Goal: Find specific page/section: Find specific page/section

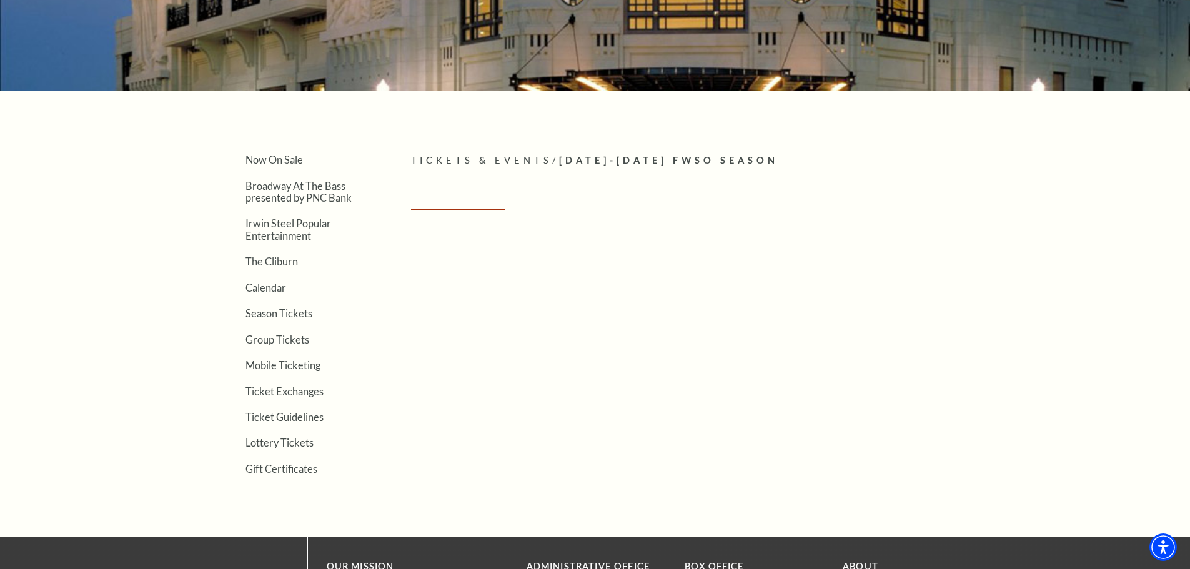
scroll to position [187, 0]
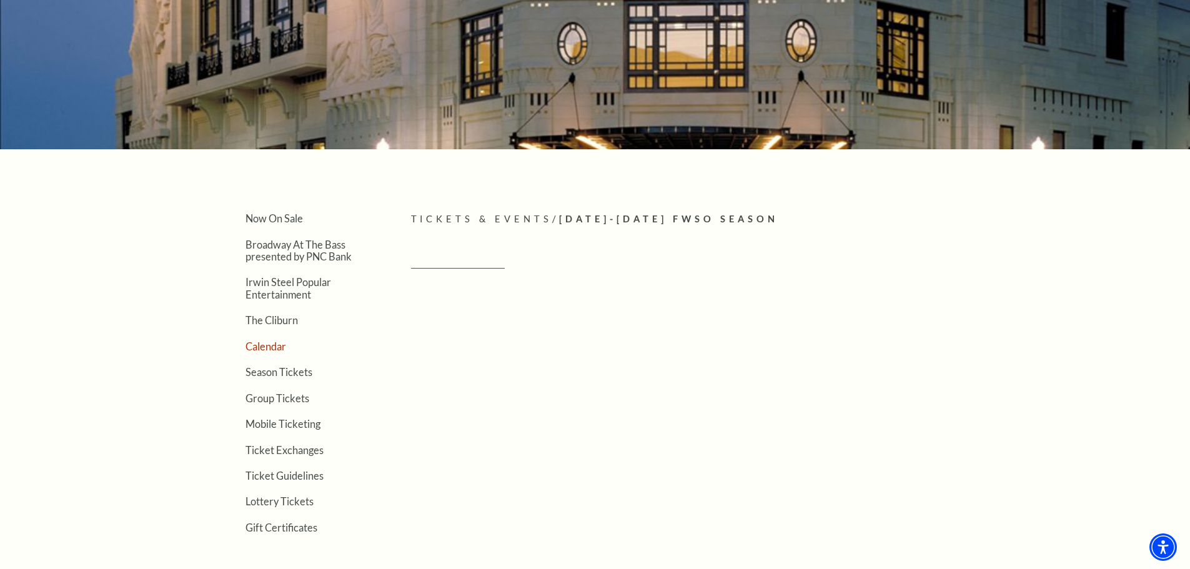
click at [257, 349] on link "Calendar" at bounding box center [266, 346] width 41 height 12
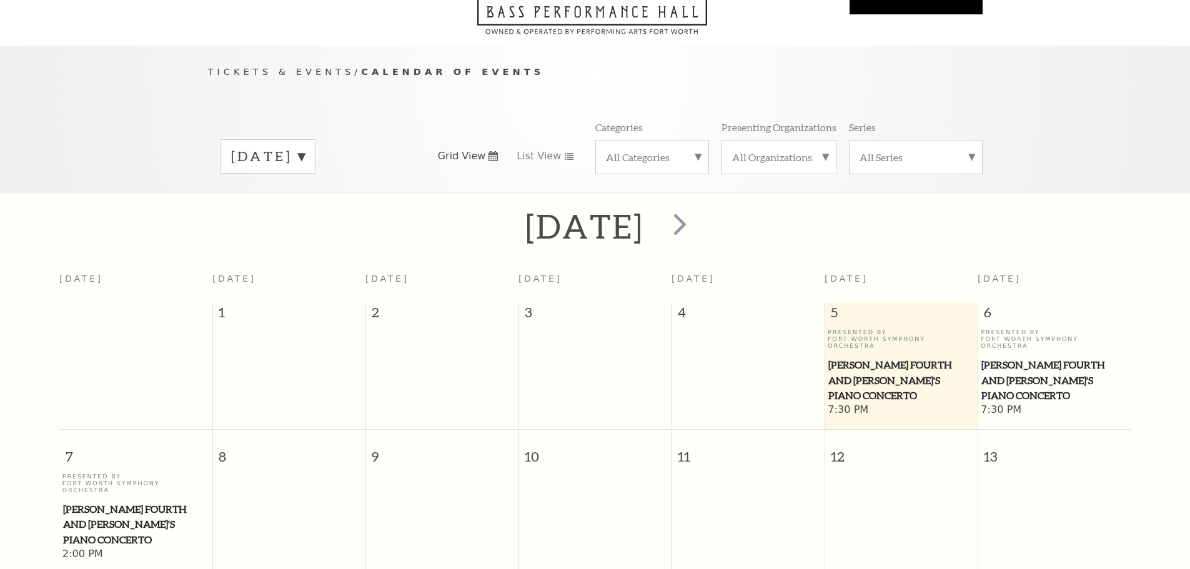
scroll to position [111, 0]
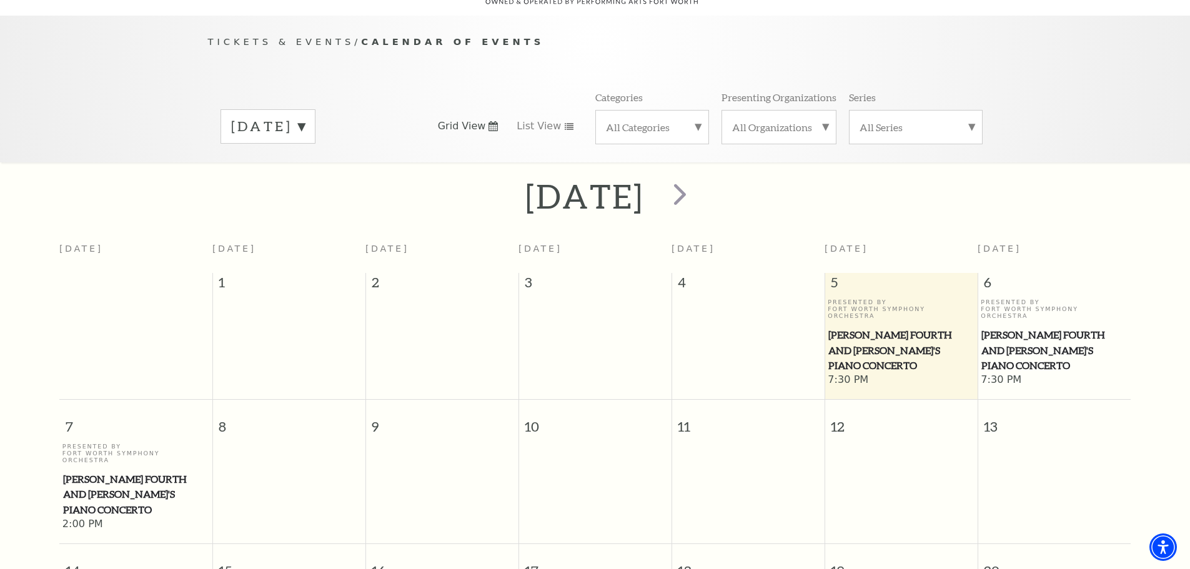
click at [305, 117] on label "September 2025" at bounding box center [268, 126] width 74 height 19
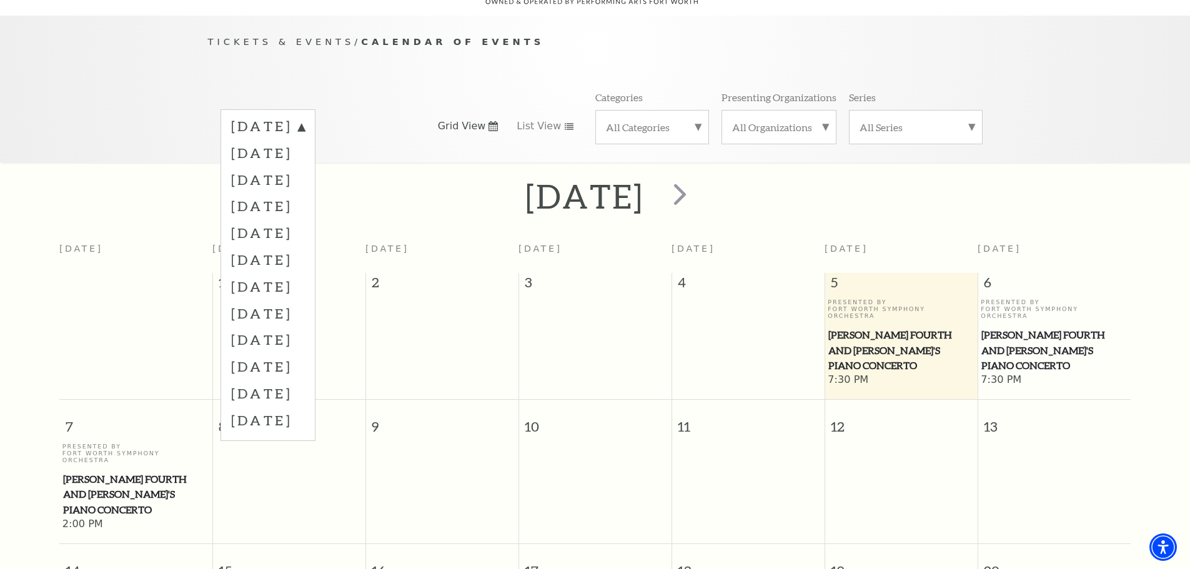
click at [126, 103] on div "Tickets & Events / Calendar of Events September 2025 October 2025 November 2025…" at bounding box center [595, 89] width 1190 height 147
click at [117, 67] on div "Tickets & Events / Calendar of Events September 2025 October 2025 November 2025…" at bounding box center [595, 89] width 1190 height 147
click at [1061, 104] on div "Tickets & Events / Calendar of Events September 2025 October 2025 November 2025…" at bounding box center [595, 89] width 1190 height 147
